Goal: Task Accomplishment & Management: Manage account settings

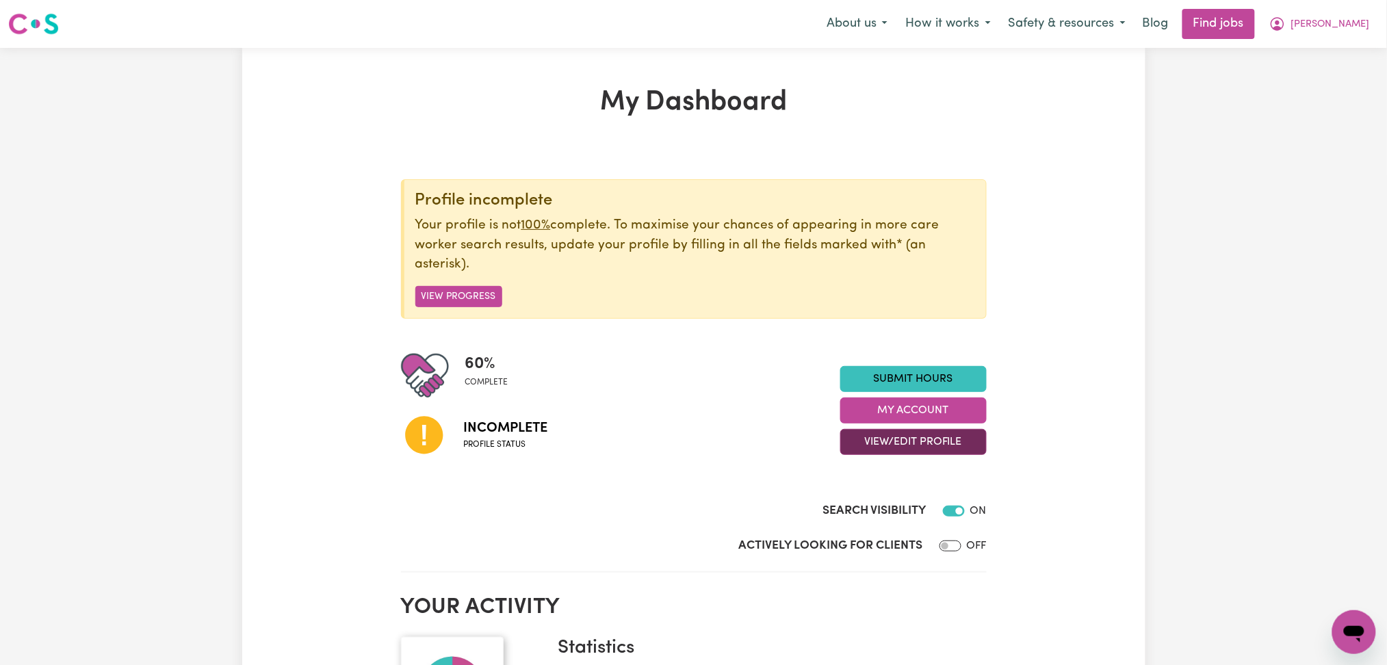
click at [905, 443] on button "View/Edit Profile" at bounding box center [913, 442] width 146 height 26
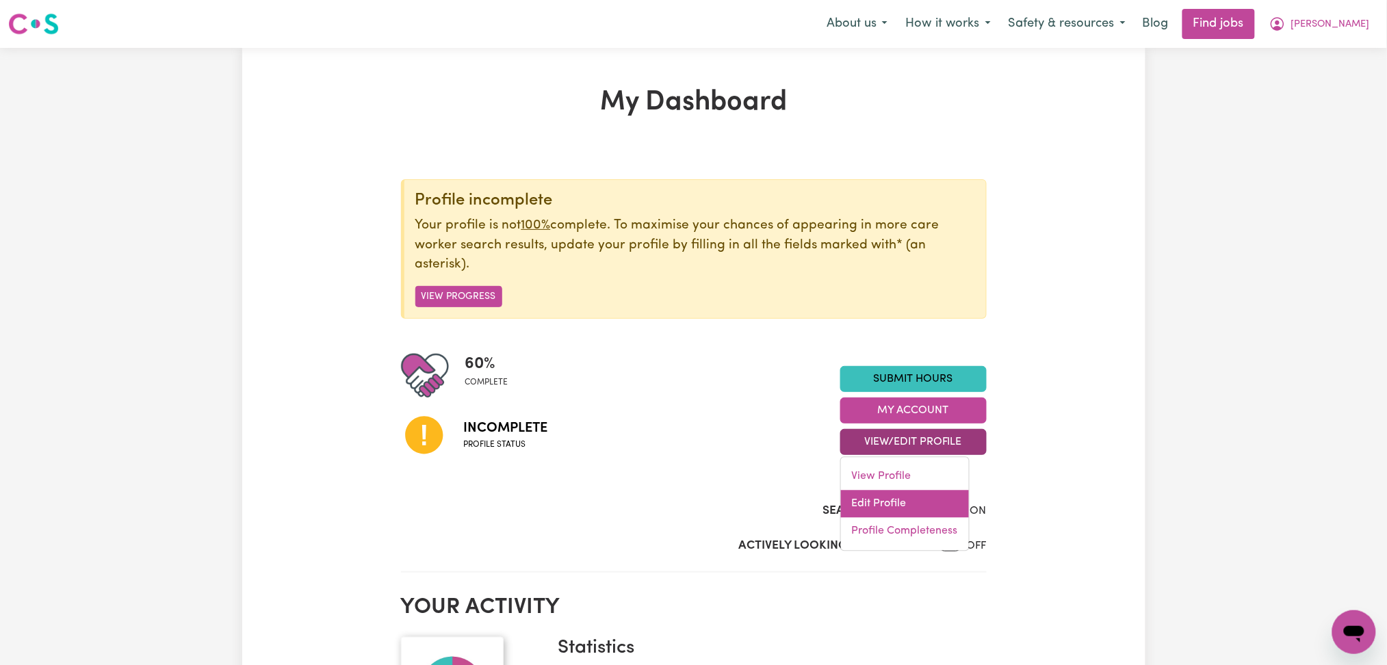
click at [892, 497] on link "Edit Profile" at bounding box center [905, 504] width 128 height 27
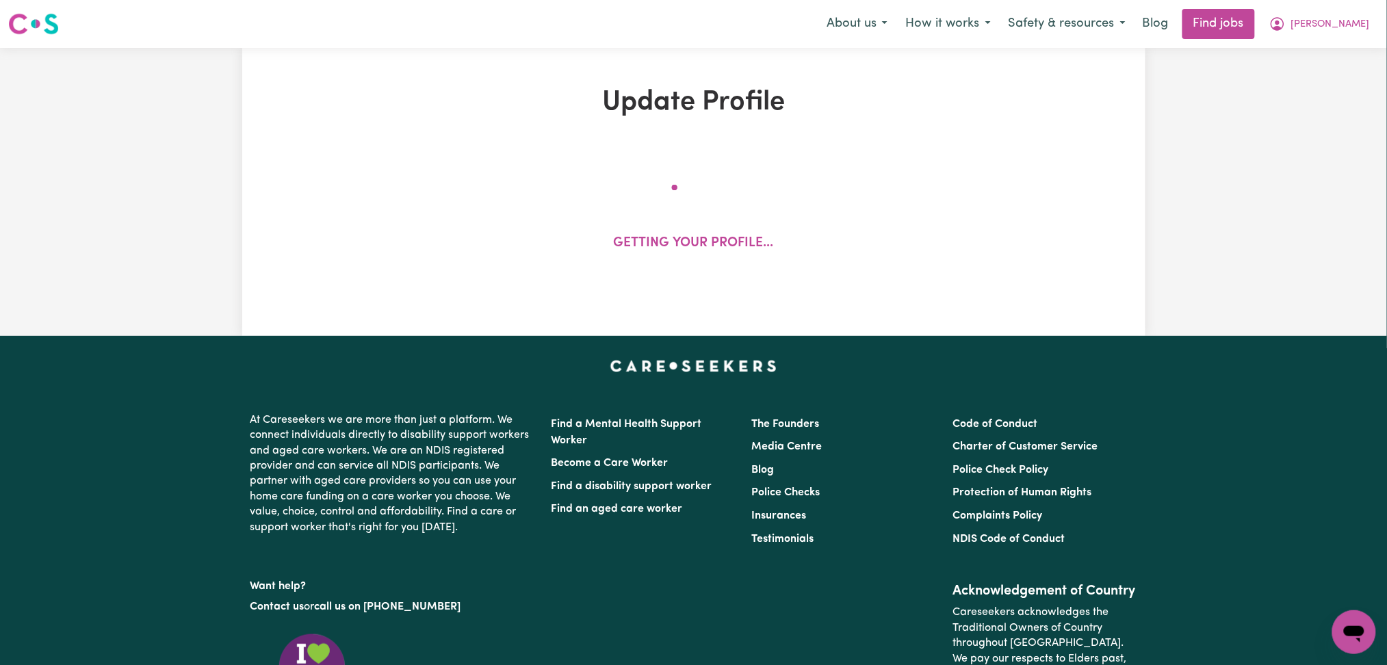
select select "[DEMOGRAPHIC_DATA]"
select select "[DEMOGRAPHIC_DATA] Citizen"
select select "Studying a healthcare related degree or qualification"
select select "50"
select select "72"
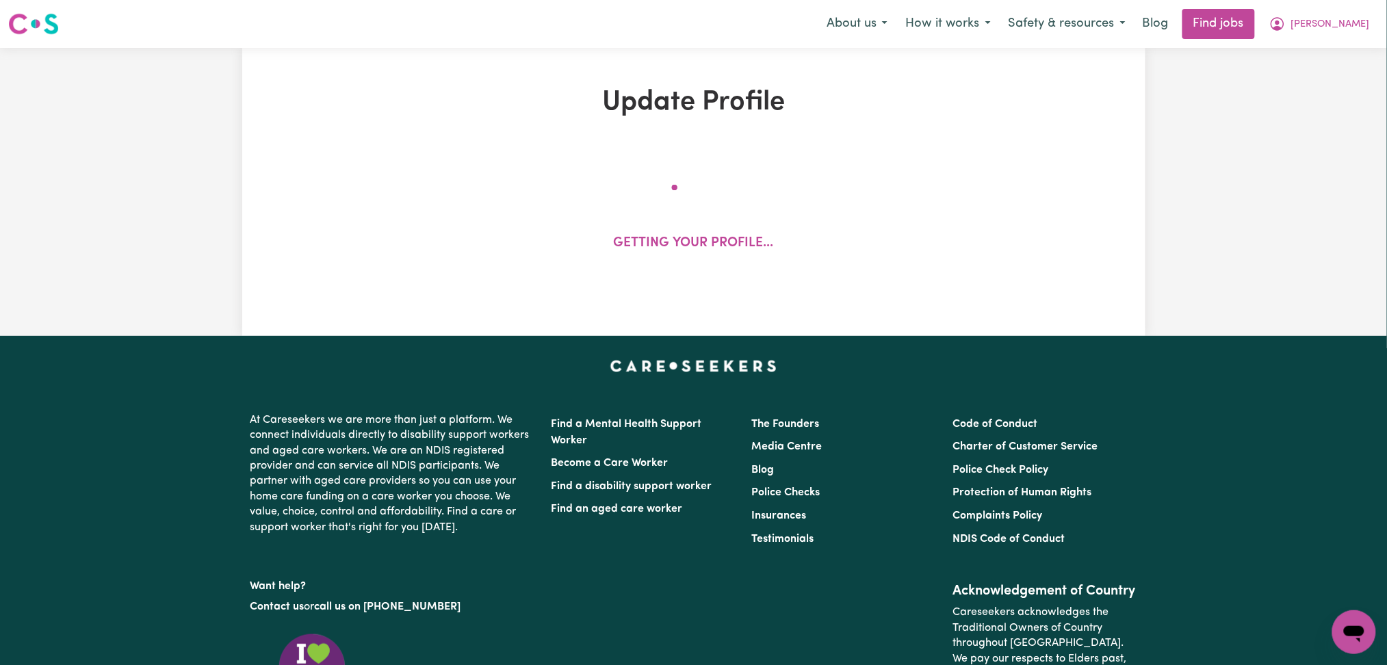
select select "85"
select select "100"
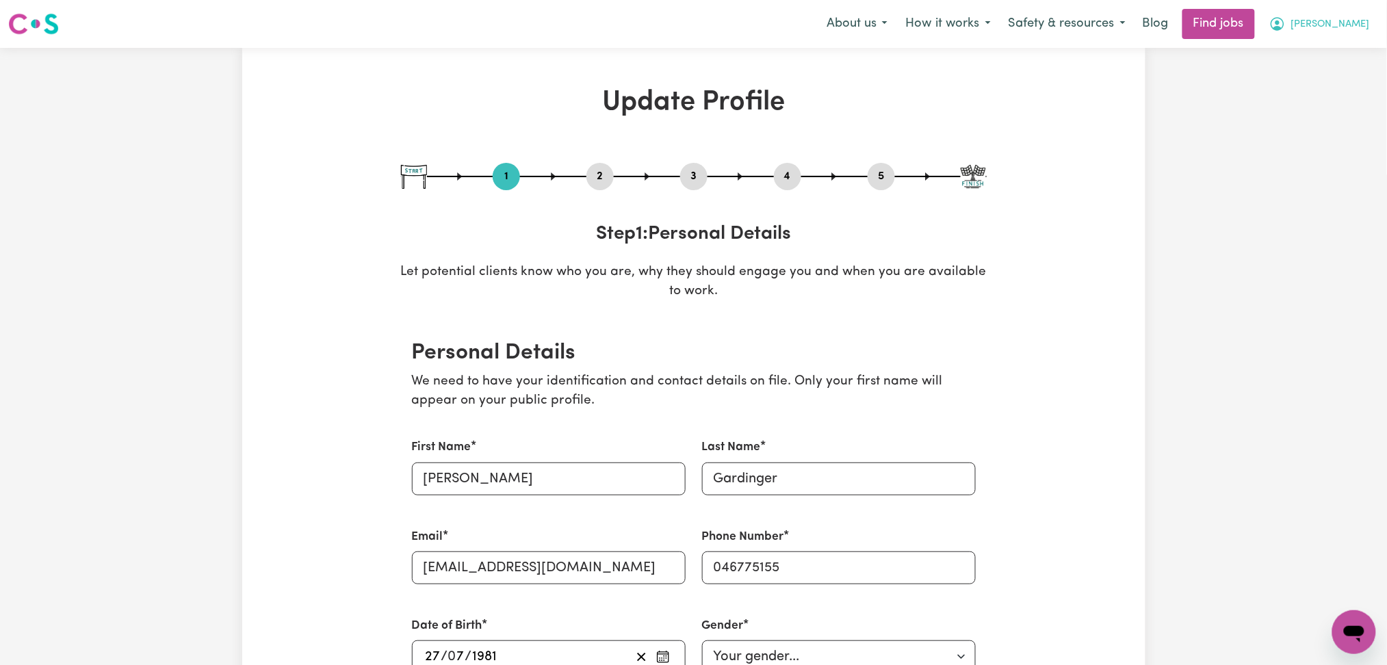
drag, startPoint x: 1361, startPoint y: 7, endPoint x: 1354, endPoint y: 18, distance: 13.3
click at [1360, 9] on nav "Menu About us How it works Safety & resources Blog Find jobs [PERSON_NAME]" at bounding box center [693, 24] width 1387 height 48
drag, startPoint x: 1354, startPoint y: 18, endPoint x: 1351, endPoint y: 29, distance: 11.1
click at [1354, 22] on span "[PERSON_NAME]" at bounding box center [1330, 24] width 79 height 15
click at [1329, 75] on link "My Dashboard" at bounding box center [1324, 79] width 108 height 26
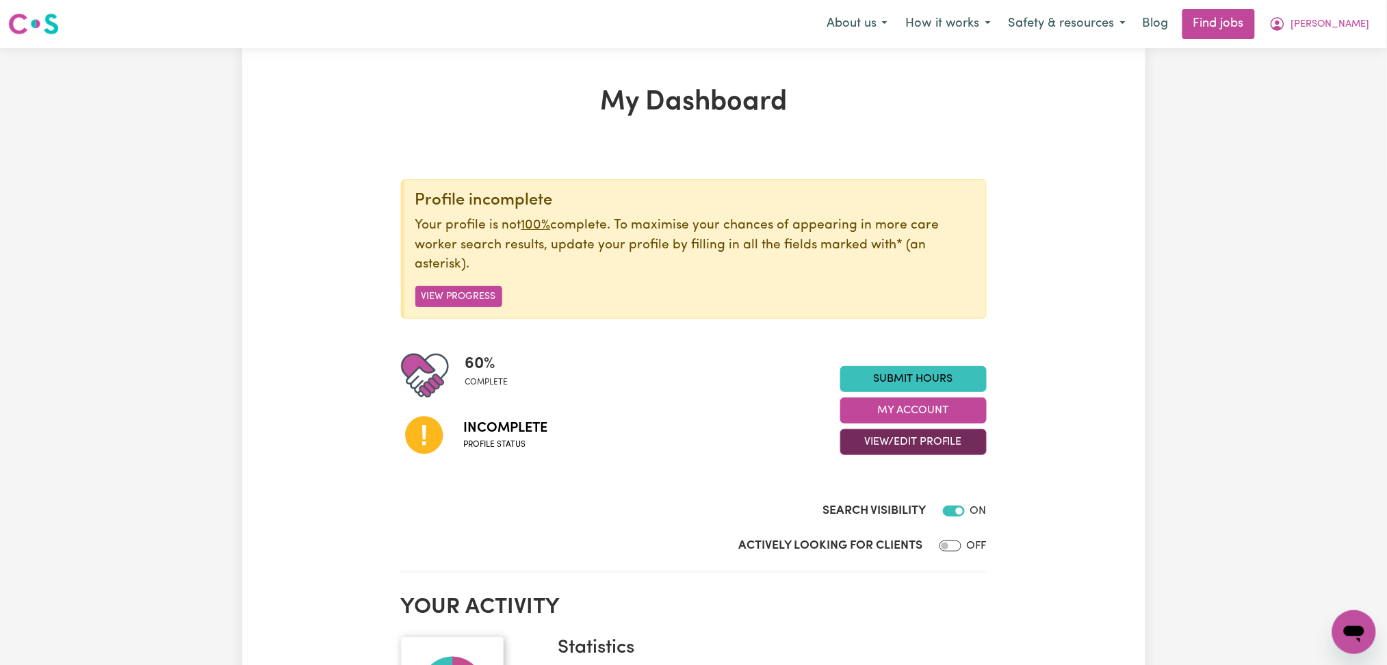
click at [913, 452] on button "View/Edit Profile" at bounding box center [913, 442] width 146 height 26
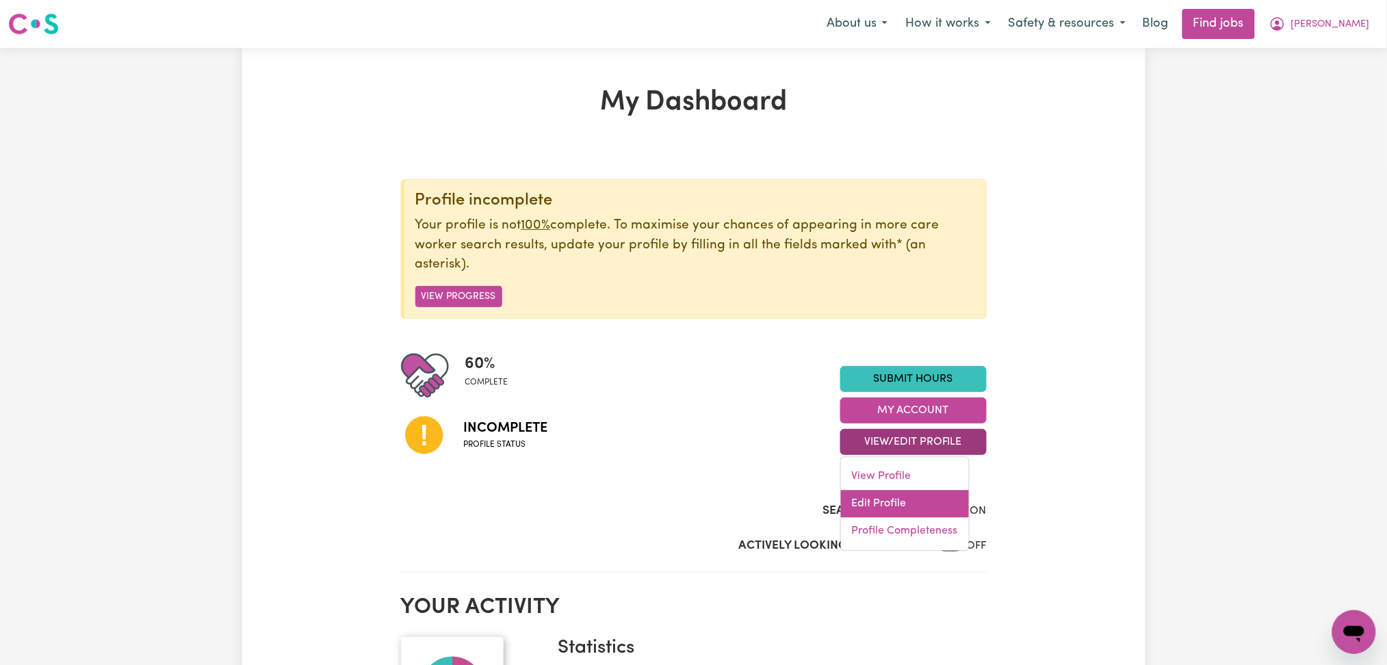
click at [887, 513] on link "Edit Profile" at bounding box center [905, 504] width 128 height 27
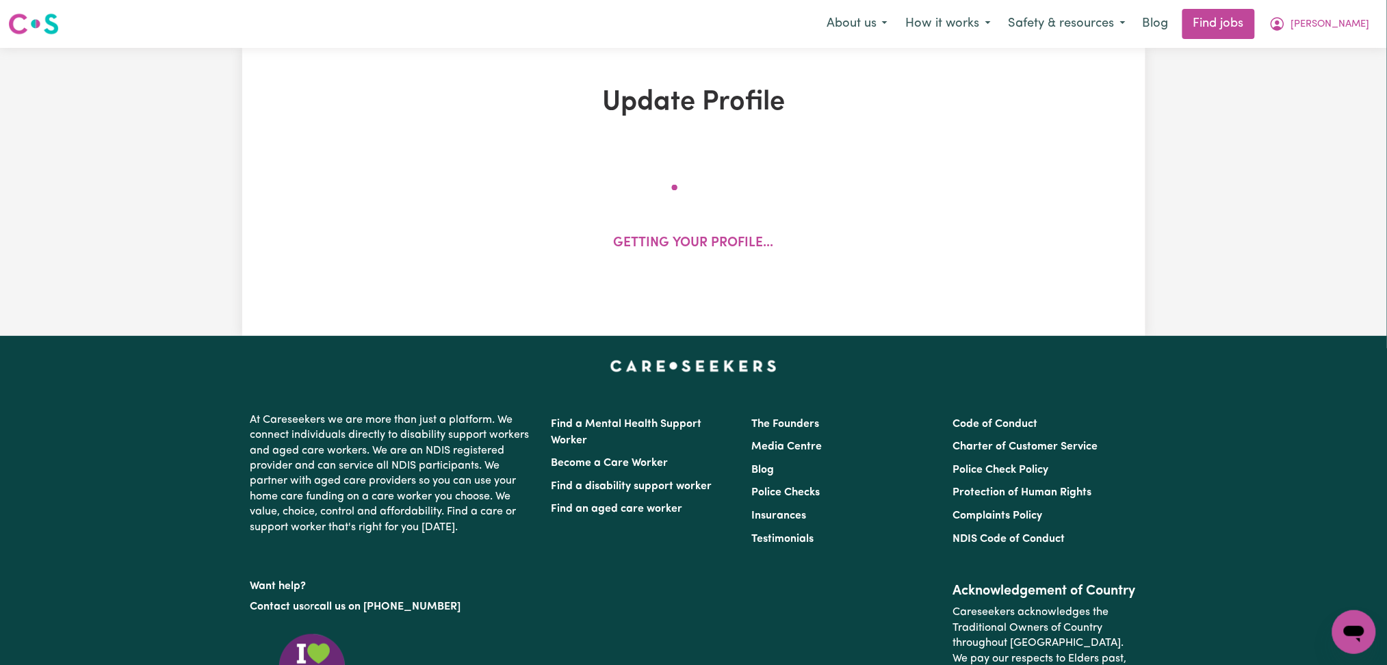
select select "[DEMOGRAPHIC_DATA]"
select select "[DEMOGRAPHIC_DATA] Citizen"
select select "Studying a healthcare related degree or qualification"
select select "50"
select select "72"
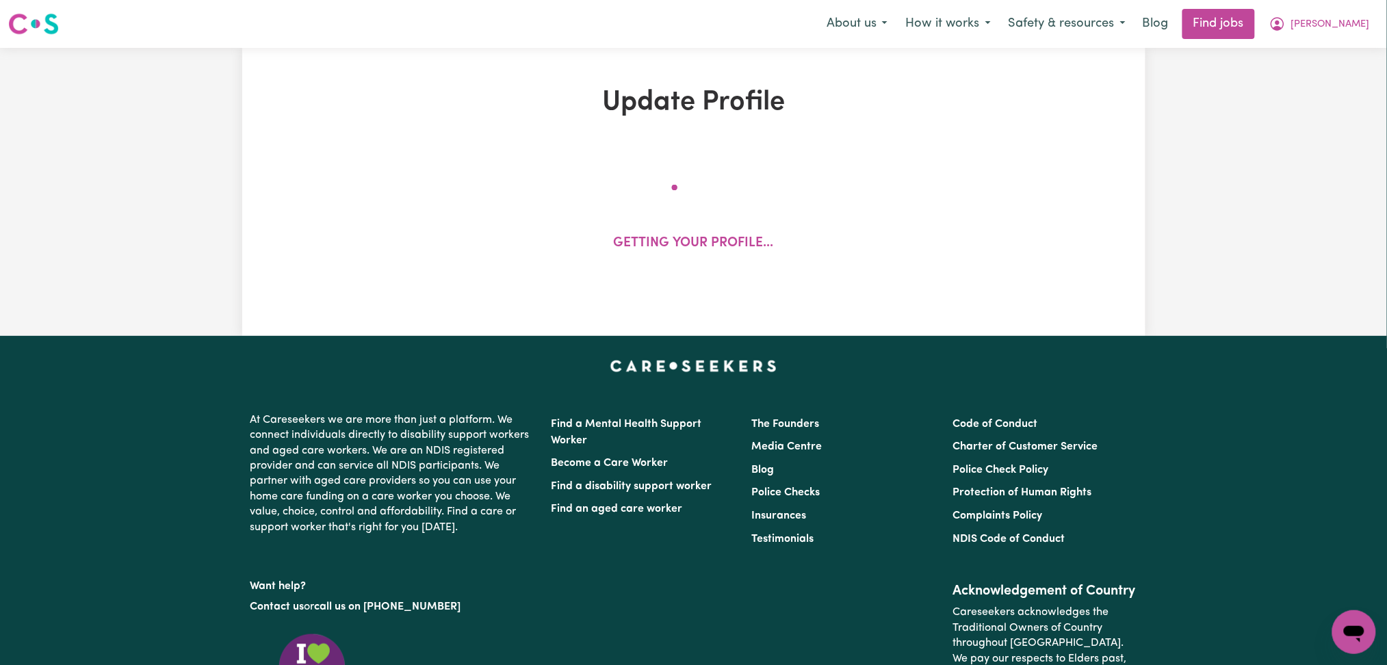
select select "85"
select select "100"
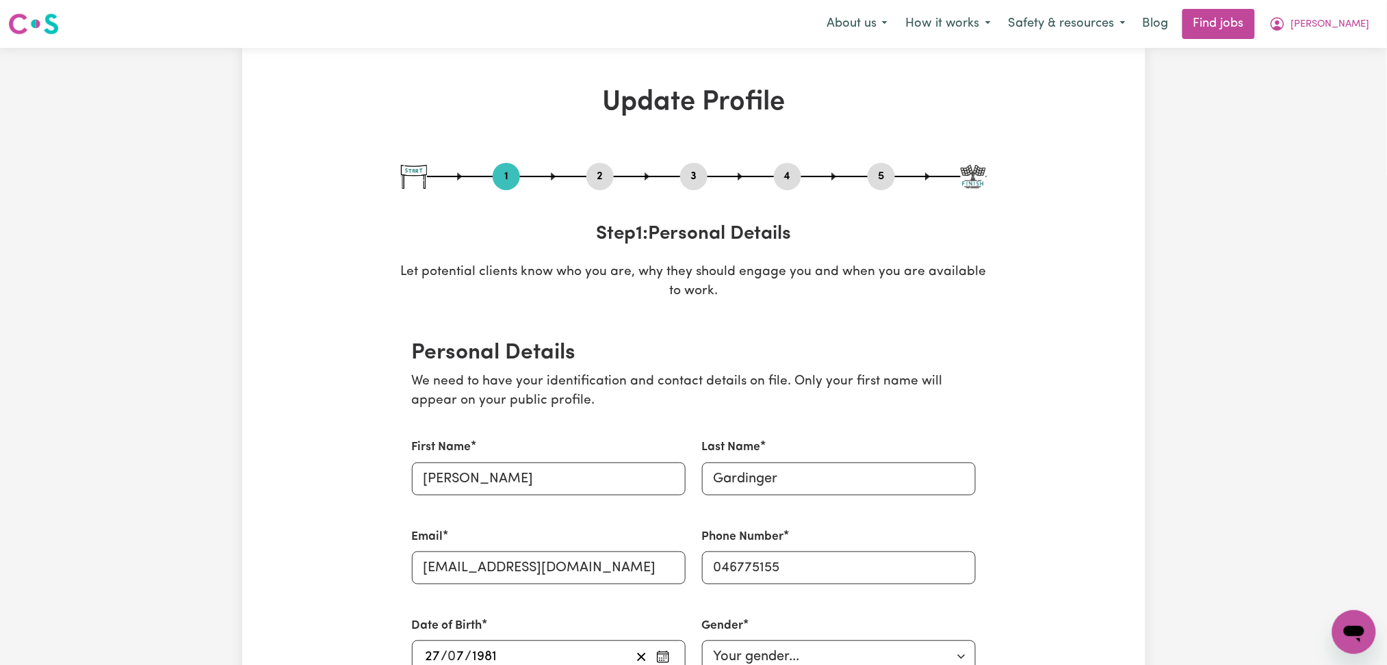
click at [597, 169] on button "2" at bounding box center [599, 177] width 27 height 18
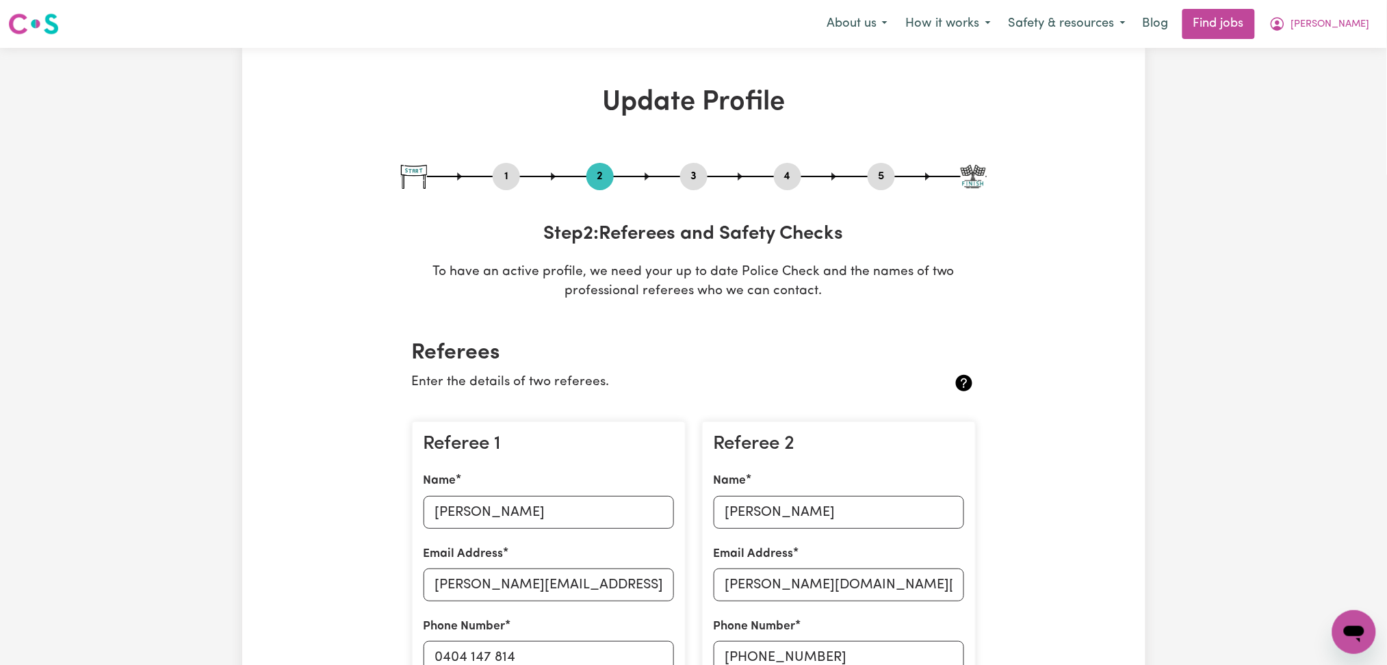
scroll to position [365, 0]
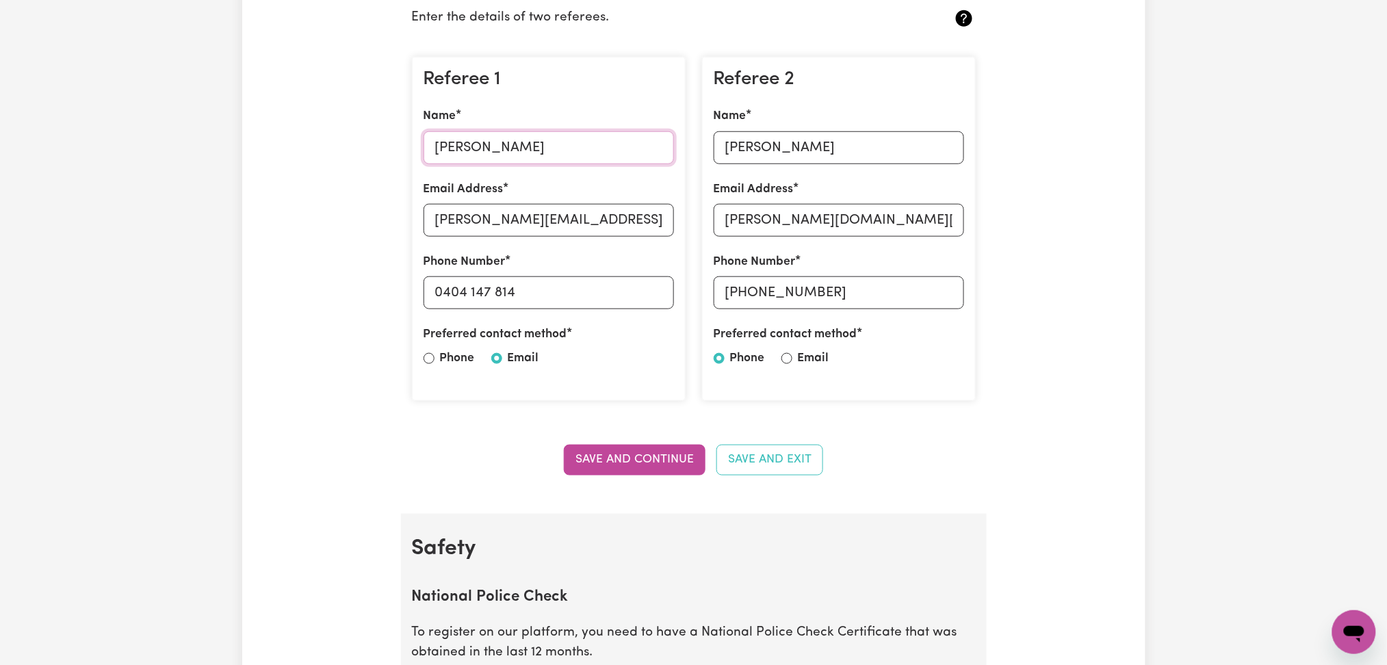
click at [517, 133] on input "[PERSON_NAME]" at bounding box center [549, 147] width 250 height 33
click at [627, 226] on input "[PERSON_NAME][EMAIL_ADDRESS][DOMAIN_NAME]" at bounding box center [549, 220] width 250 height 33
drag, startPoint x: 445, startPoint y: 293, endPoint x: 673, endPoint y: 293, distance: 227.2
click at [673, 293] on input "0404 147 814" at bounding box center [549, 292] width 250 height 33
click at [827, 131] on input "[PERSON_NAME]" at bounding box center [839, 147] width 250 height 33
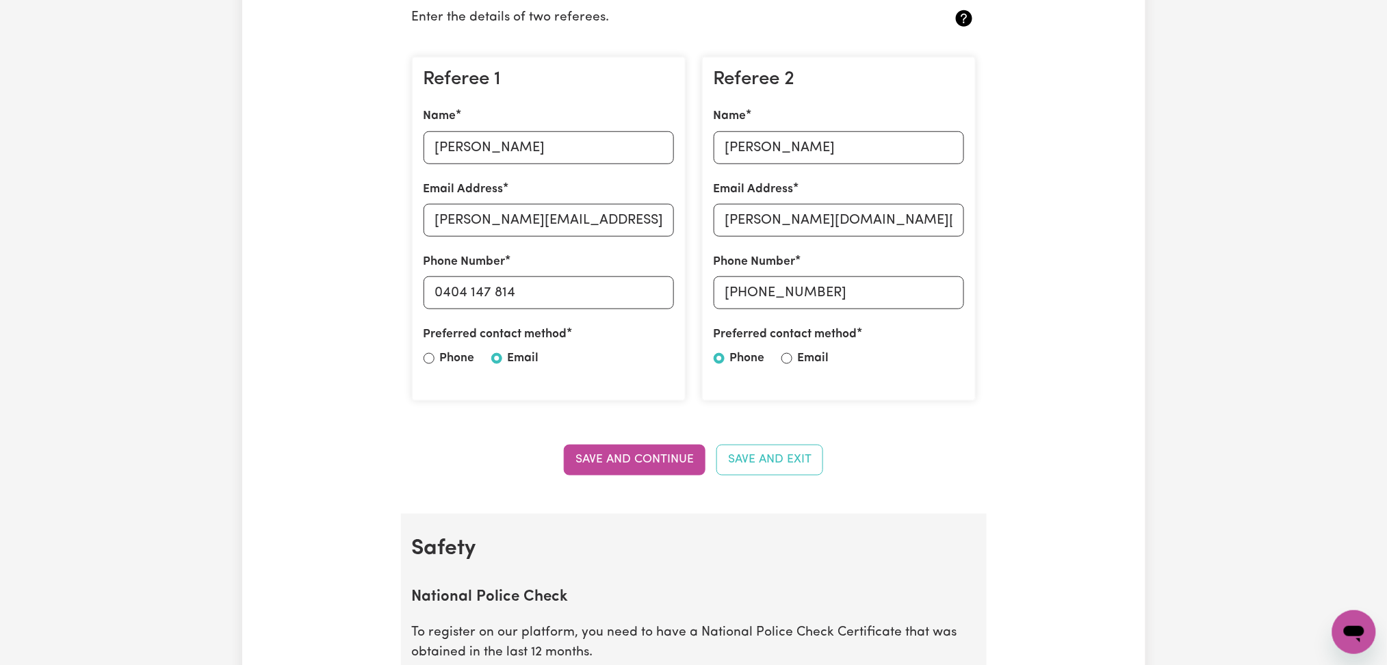
click at [829, 239] on div "Referee 2 Name [PERSON_NAME] Email Address [PERSON_NAME][DOMAIN_NAME][EMAIL_ADD…" at bounding box center [839, 229] width 274 height 345
click at [825, 220] on input "[PERSON_NAME][DOMAIN_NAME][EMAIL_ADDRESS][PERSON_NAME][DOMAIN_NAME]" at bounding box center [839, 220] width 250 height 33
drag, startPoint x: 750, startPoint y: 286, endPoint x: 894, endPoint y: 300, distance: 144.4
click at [894, 300] on input "[PHONE_NUMBER]" at bounding box center [839, 292] width 250 height 33
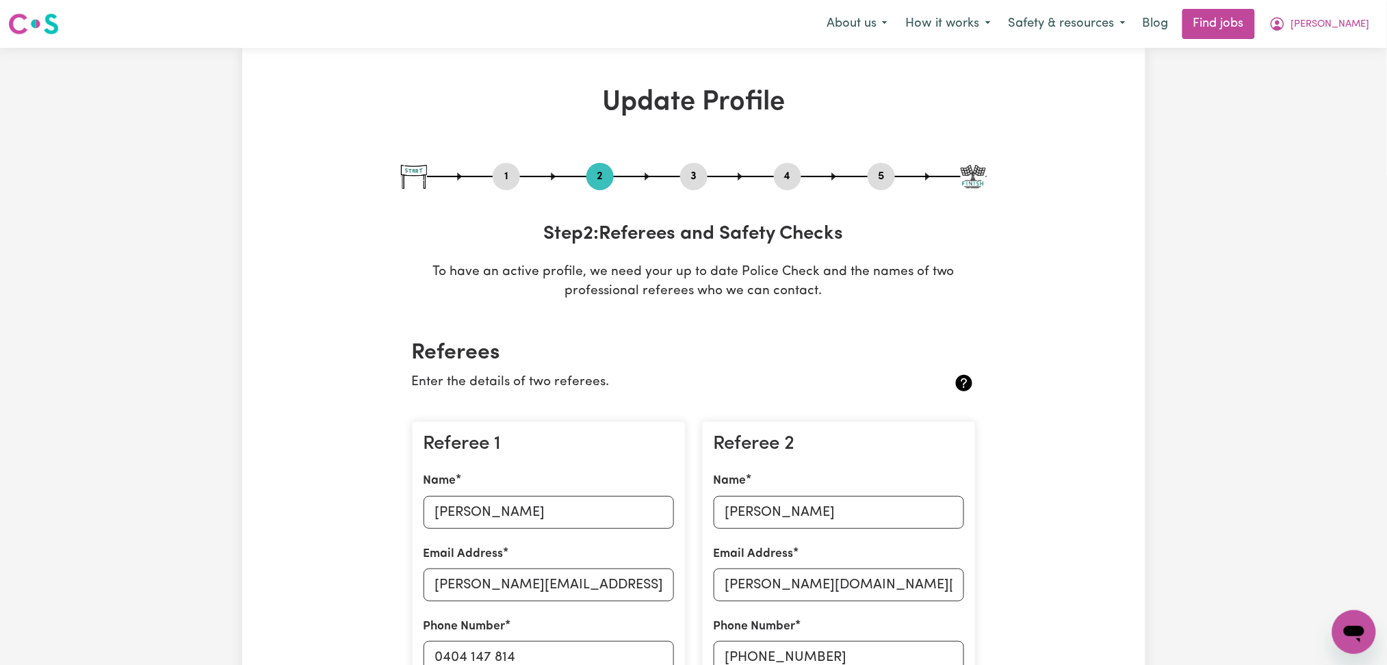
drag, startPoint x: 774, startPoint y: 174, endPoint x: 781, endPoint y: 176, distance: 7.0
click at [774, 174] on button "4" at bounding box center [787, 177] width 27 height 18
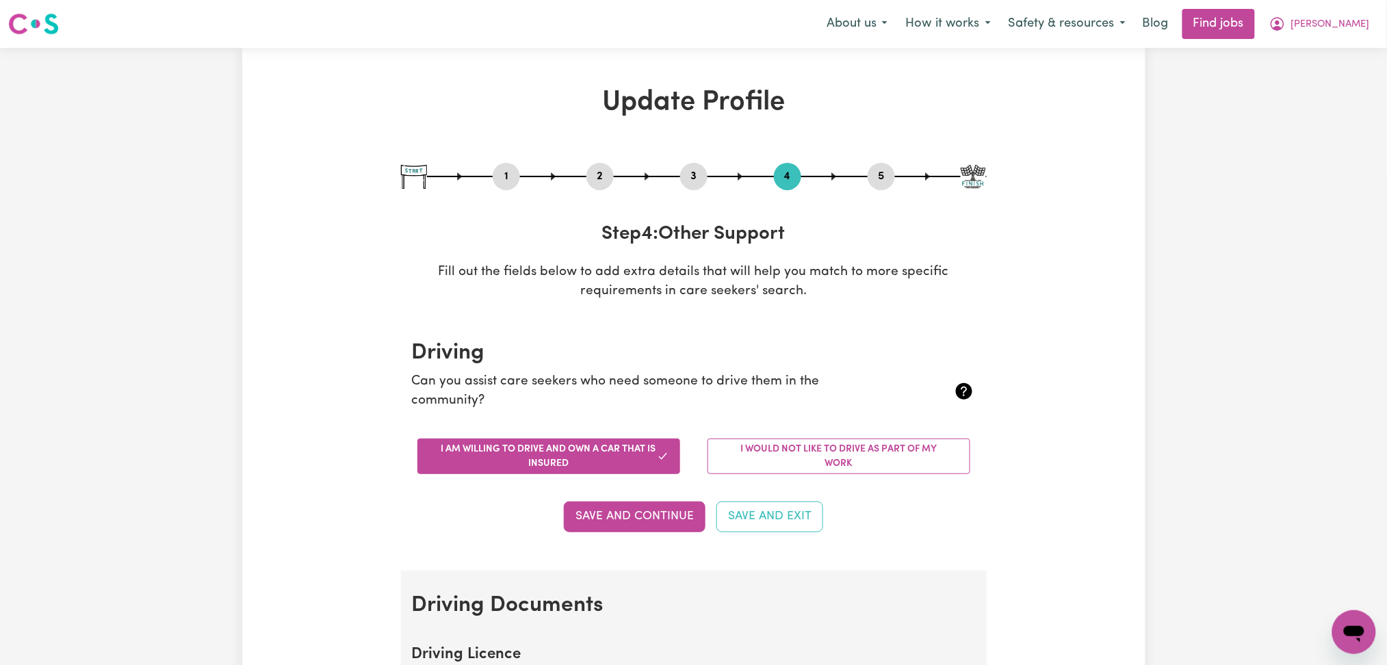
drag, startPoint x: 876, startPoint y: 181, endPoint x: 730, endPoint y: 304, distance: 190.8
click at [877, 181] on button "5" at bounding box center [881, 177] width 27 height 18
select select "I am providing services by being employed by an organisation"
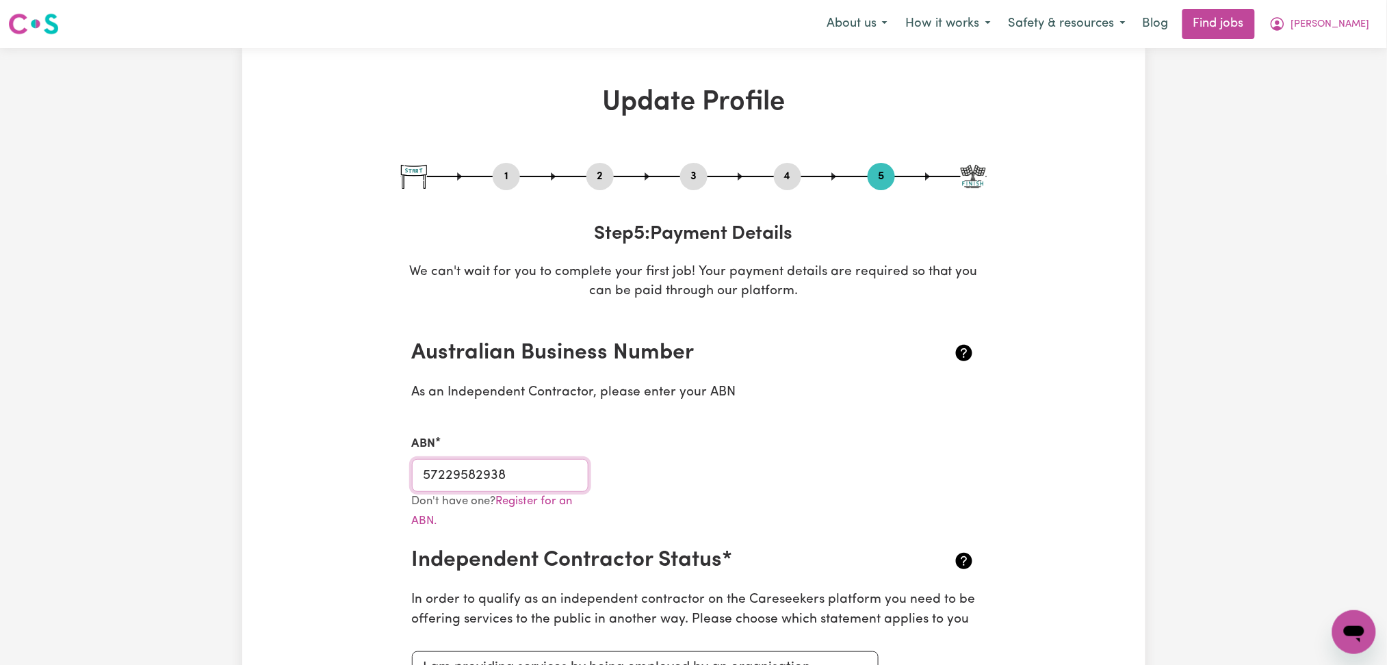
click at [558, 473] on input "57229582938" at bounding box center [500, 475] width 177 height 33
